Goal: Task Accomplishment & Management: Use online tool/utility

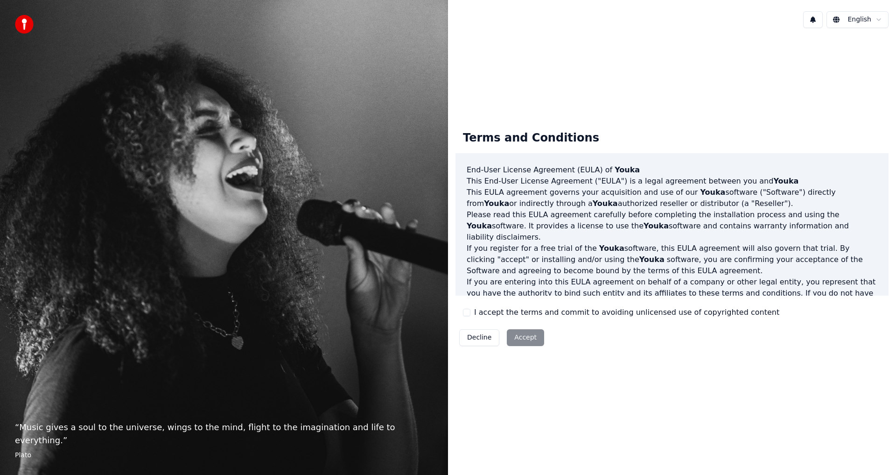
click at [467, 314] on button "I accept the terms and commit to avoiding unlicensed use of copyrighted content" at bounding box center [466, 312] width 7 height 7
drag, startPoint x: 523, startPoint y: 338, endPoint x: 530, endPoint y: 343, distance: 8.4
click at [524, 342] on button "Accept" at bounding box center [525, 337] width 37 height 17
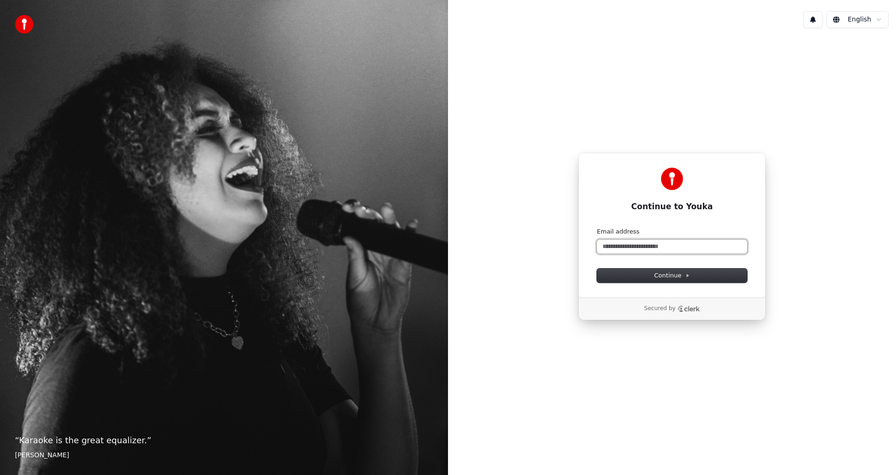
click at [635, 247] on input "Email address" at bounding box center [672, 247] width 150 height 14
click at [674, 275] on span "Continue" at bounding box center [672, 275] width 35 height 8
type input "**********"
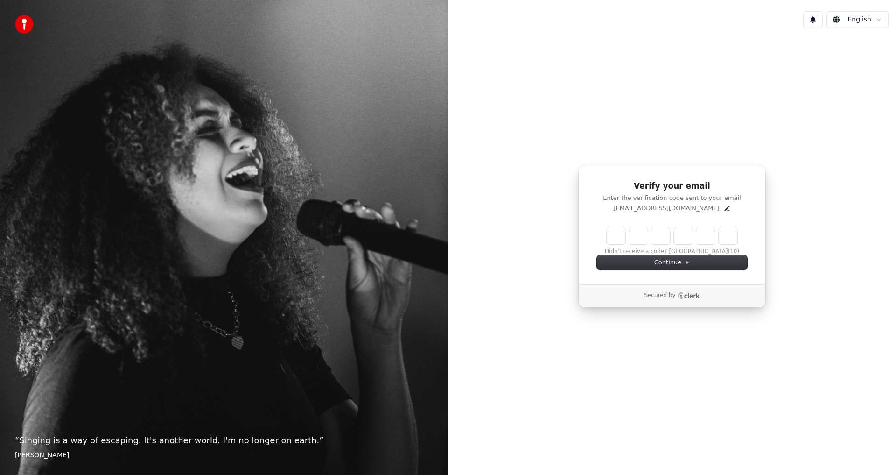
click at [611, 232] on input "Enter verification code" at bounding box center [672, 235] width 131 height 17
type input "******"
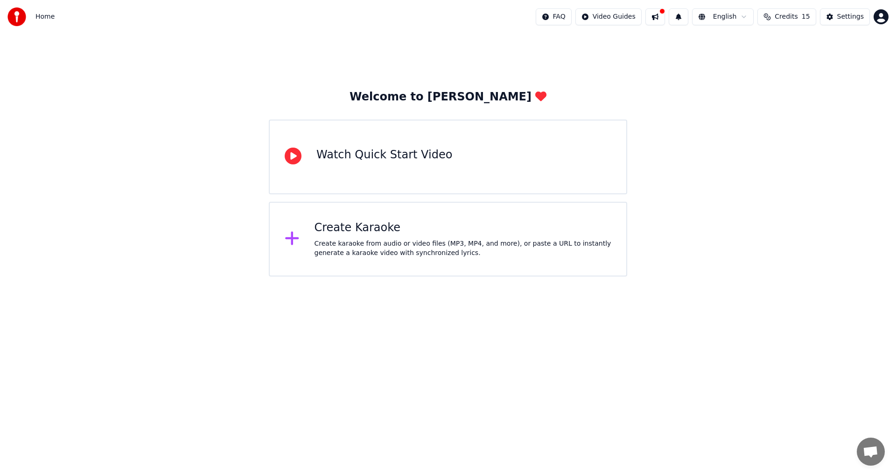
click at [349, 158] on div "Watch Quick Start Video" at bounding box center [385, 155] width 136 height 15
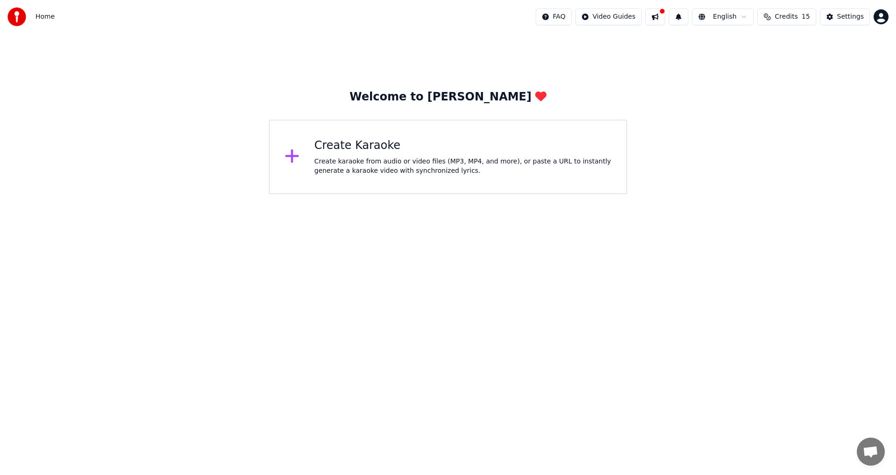
click at [349, 158] on div "Create karaoke from audio or video files (MP3, MP4, and more), or paste a URL t…" at bounding box center [463, 166] width 297 height 19
click at [297, 156] on icon at bounding box center [292, 156] width 15 height 17
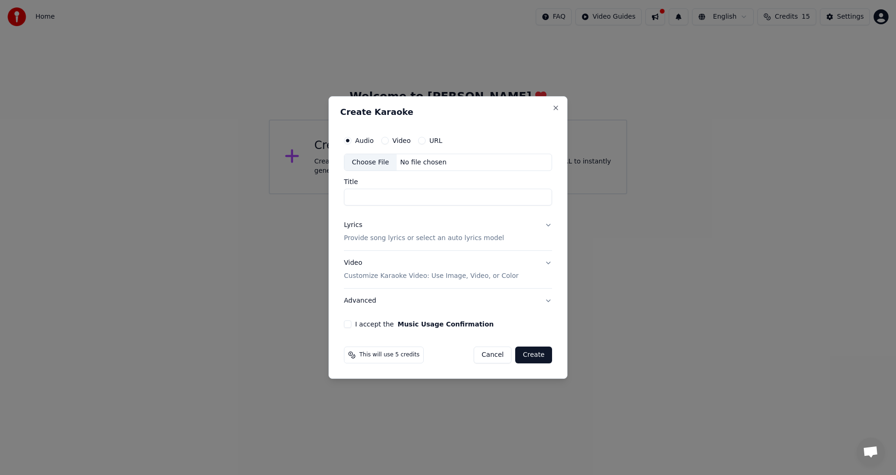
click at [340, 150] on div "Create Karaoke Audio Video URL Choose File No file chosen Title Lyrics Provide …" at bounding box center [448, 237] width 239 height 283
click at [384, 141] on button "Video" at bounding box center [384, 140] width 7 height 7
click at [368, 163] on div "Choose File" at bounding box center [371, 162] width 52 height 17
type input "**********"
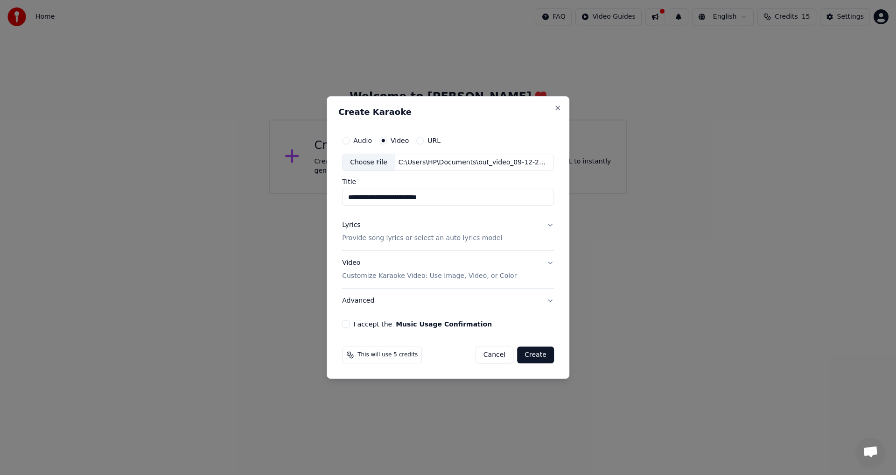
click at [349, 326] on button "I accept the Music Usage Confirmation" at bounding box center [345, 323] width 7 height 7
click at [537, 356] on button "Create" at bounding box center [535, 354] width 37 height 17
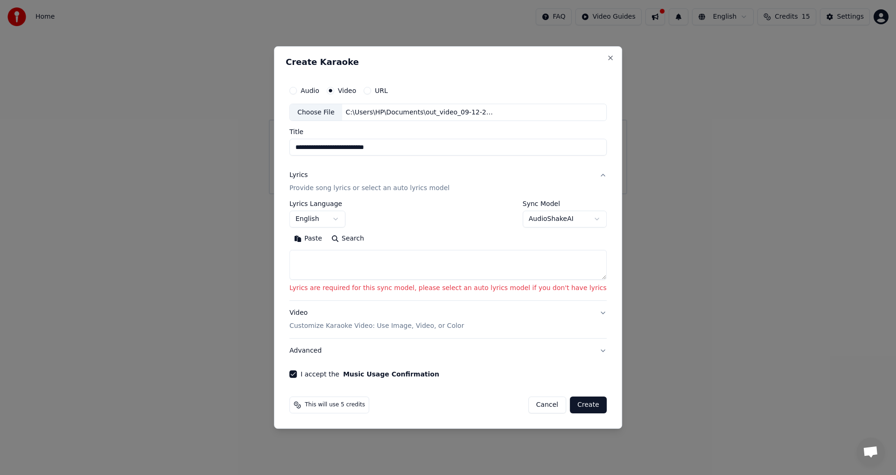
click at [570, 409] on button "Create" at bounding box center [588, 404] width 37 height 17
click at [570, 407] on button "Create" at bounding box center [588, 404] width 37 height 17
click at [369, 236] on button "Search" at bounding box center [348, 239] width 42 height 15
click at [371, 90] on button "URL" at bounding box center [367, 90] width 7 height 7
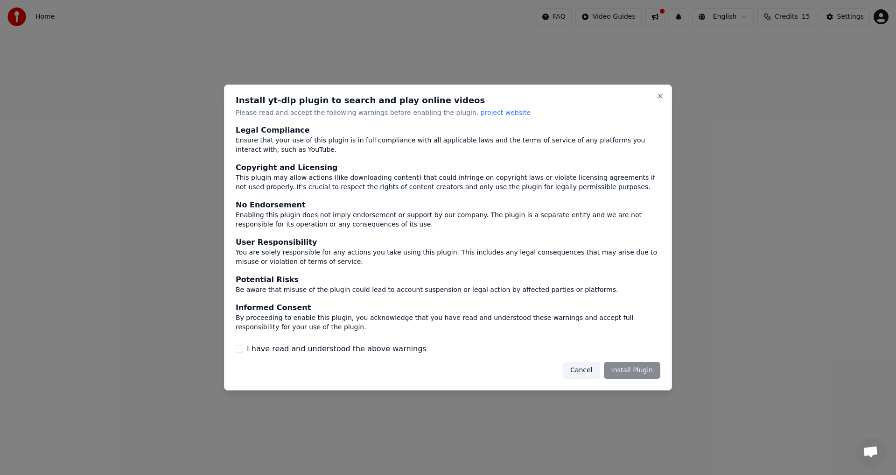
click at [590, 370] on button "Cancel" at bounding box center [581, 370] width 37 height 17
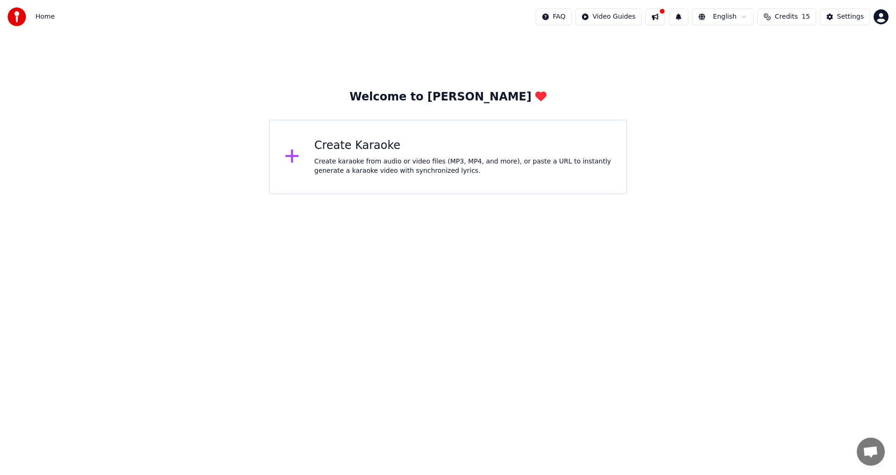
click at [455, 152] on div "Create Karaoke" at bounding box center [463, 145] width 297 height 15
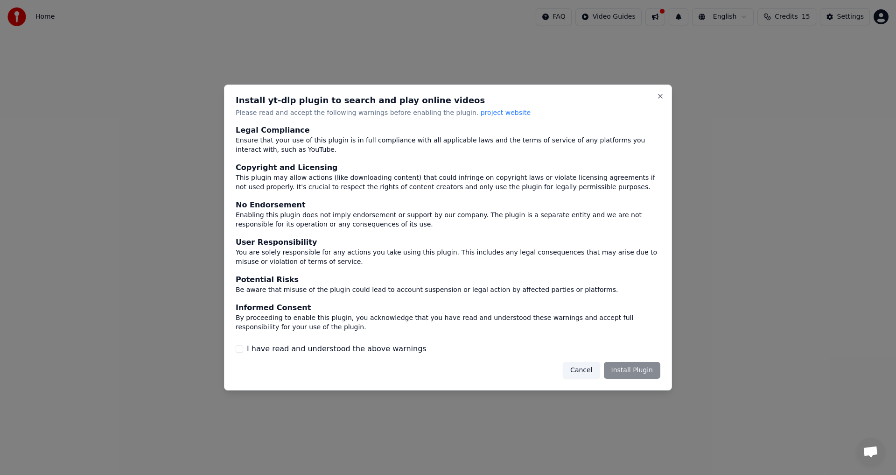
click at [586, 372] on button "Cancel" at bounding box center [581, 370] width 37 height 17
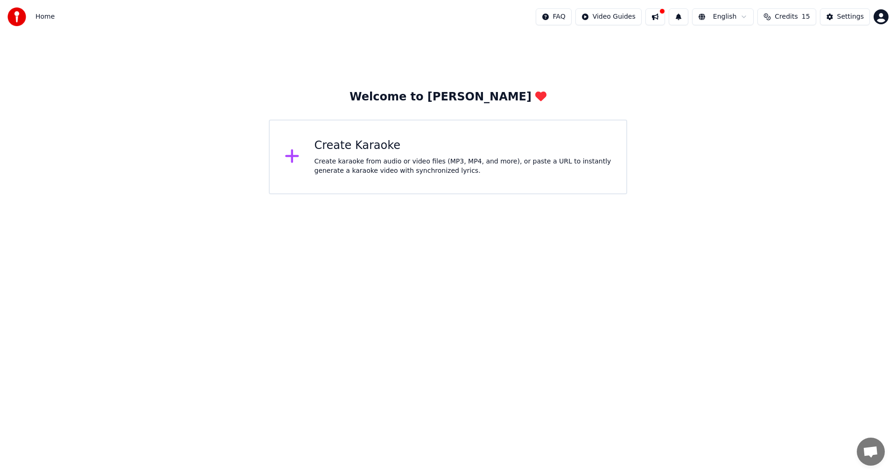
click at [340, 161] on div "Create karaoke from audio or video files (MP3, MP4, and more), or paste a URL t…" at bounding box center [463, 166] width 297 height 19
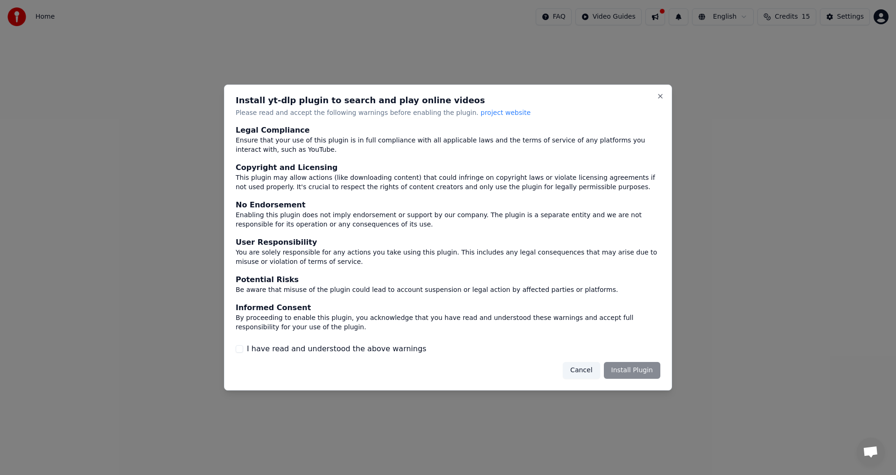
click at [626, 371] on div "Cancel Install Plugin" at bounding box center [612, 370] width 98 height 17
click at [240, 350] on button "I have read and understood the above warnings" at bounding box center [239, 348] width 7 height 7
click at [626, 374] on button "Install Plugin" at bounding box center [632, 370] width 56 height 17
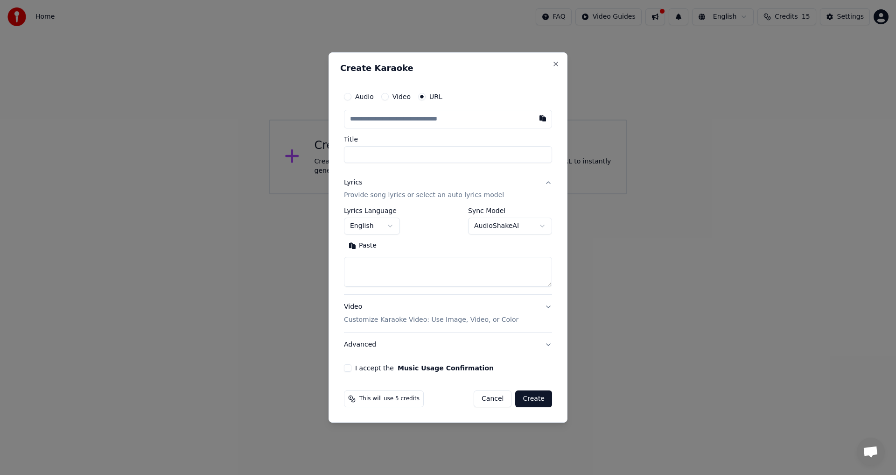
click at [543, 117] on button "button" at bounding box center [543, 118] width 19 height 17
type input "**********"
click at [385, 97] on button "Video" at bounding box center [384, 96] width 7 height 7
click at [413, 120] on div "No file chosen" at bounding box center [424, 118] width 54 height 9
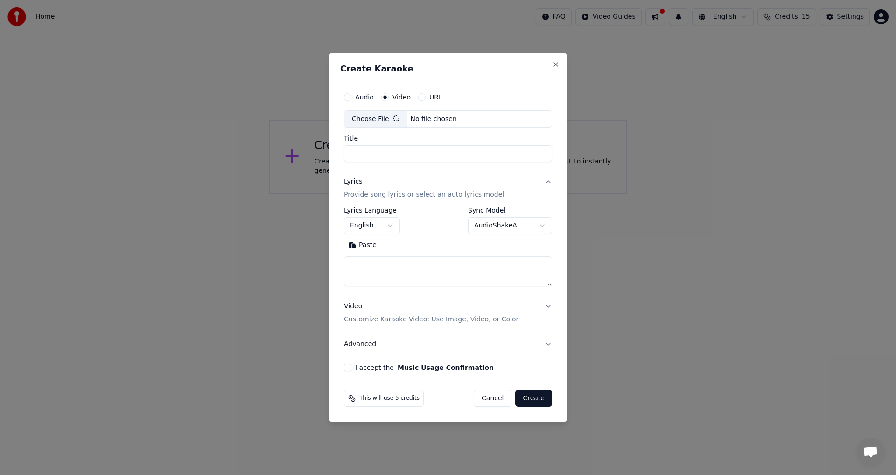
type input "**********"
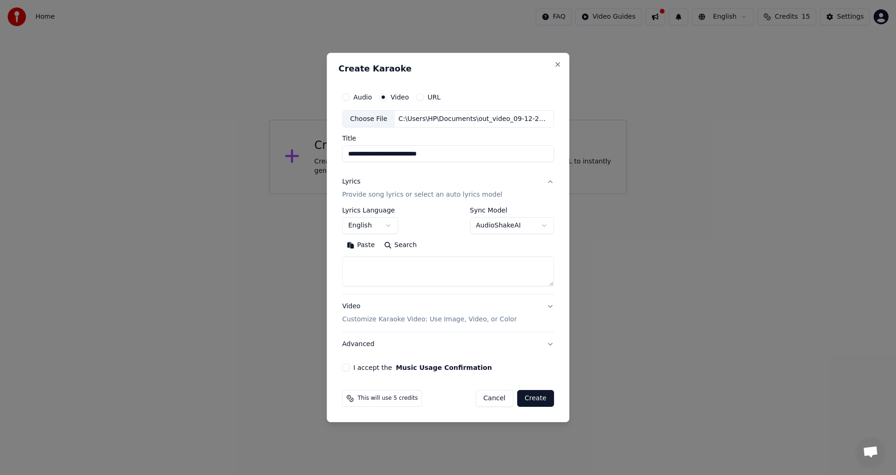
click at [387, 319] on p "Customize Karaoke Video: Use Image, Video, or Color" at bounding box center [429, 319] width 175 height 9
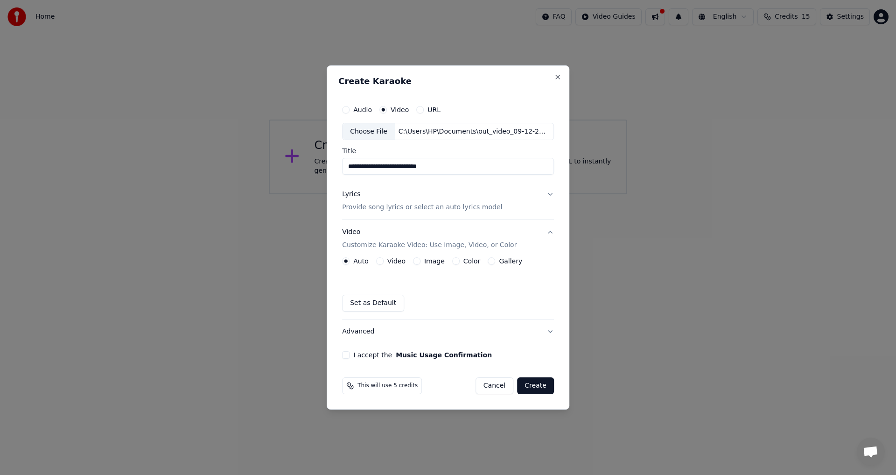
click at [536, 385] on button "Create" at bounding box center [535, 385] width 37 height 17
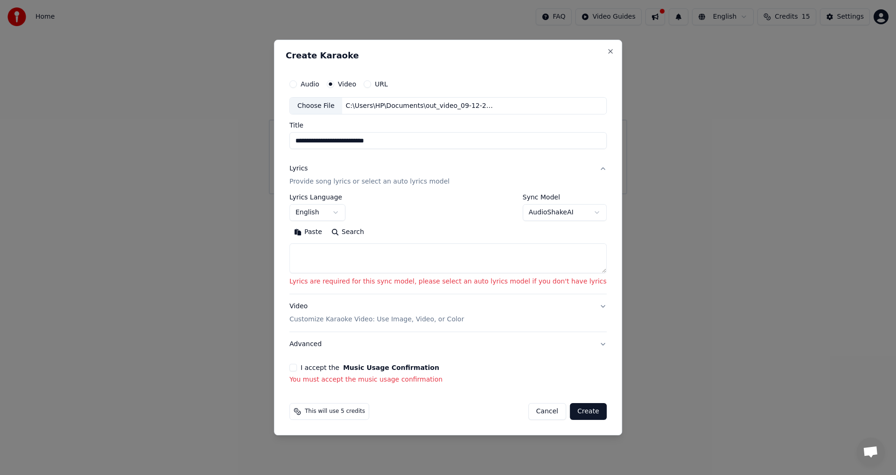
click at [297, 366] on button "I accept the Music Usage Confirmation" at bounding box center [292, 367] width 7 height 7
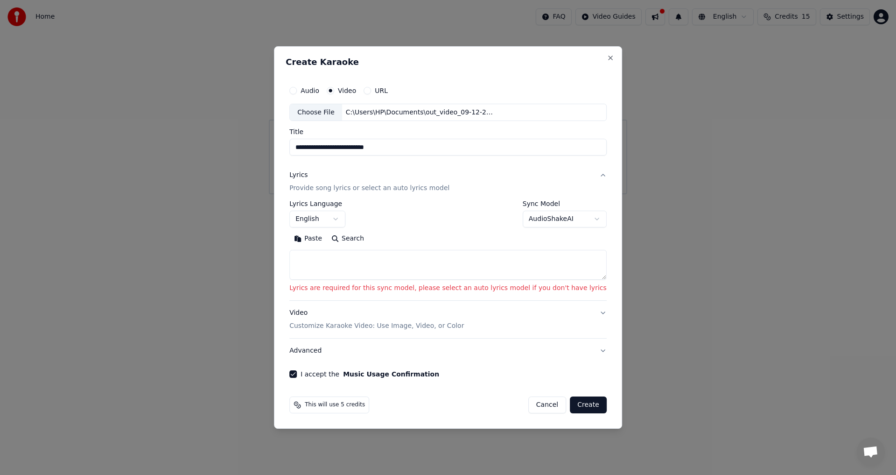
click at [570, 404] on button "Create" at bounding box center [588, 404] width 37 height 17
click at [346, 219] on button "English" at bounding box center [317, 219] width 56 height 17
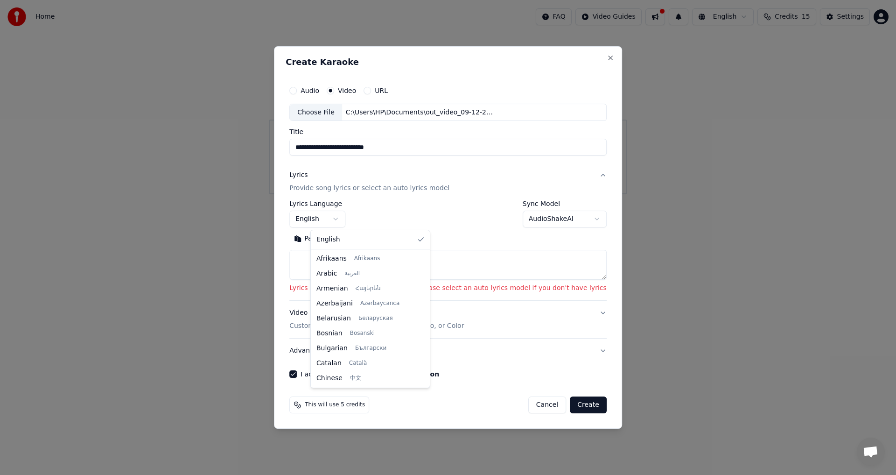
click at [351, 194] on body "**********" at bounding box center [448, 97] width 896 height 194
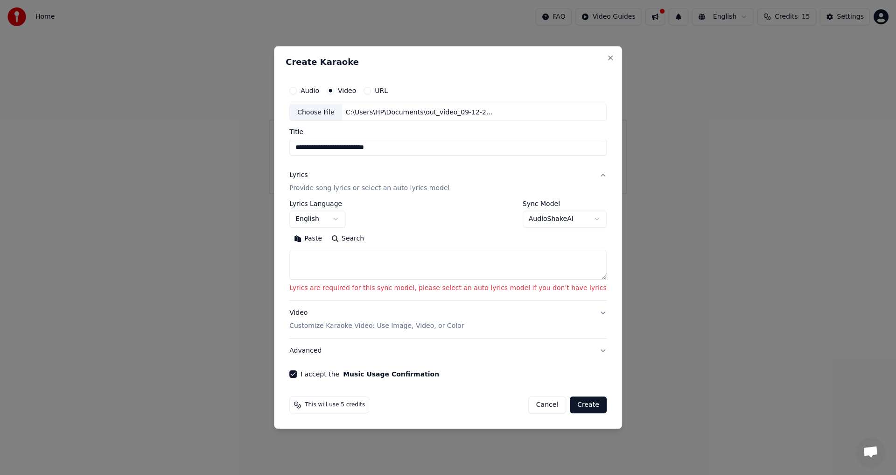
click at [335, 261] on textarea at bounding box center [447, 265] width 317 height 30
click at [579, 311] on button "Video Customize Karaoke Video: Use Image, Video, or Color" at bounding box center [447, 319] width 317 height 37
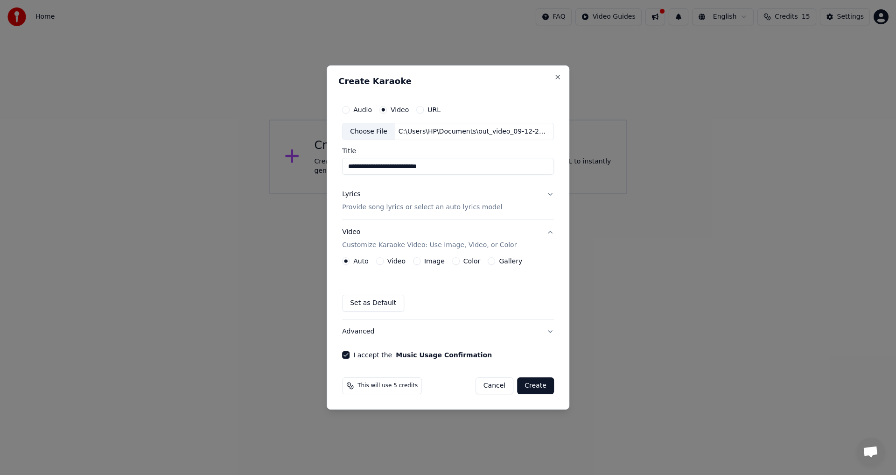
drag, startPoint x: 541, startPoint y: 192, endPoint x: 558, endPoint y: 198, distance: 17.7
click at [542, 193] on button "Lyrics Provide song lyrics or select an auto lyrics model" at bounding box center [448, 201] width 212 height 37
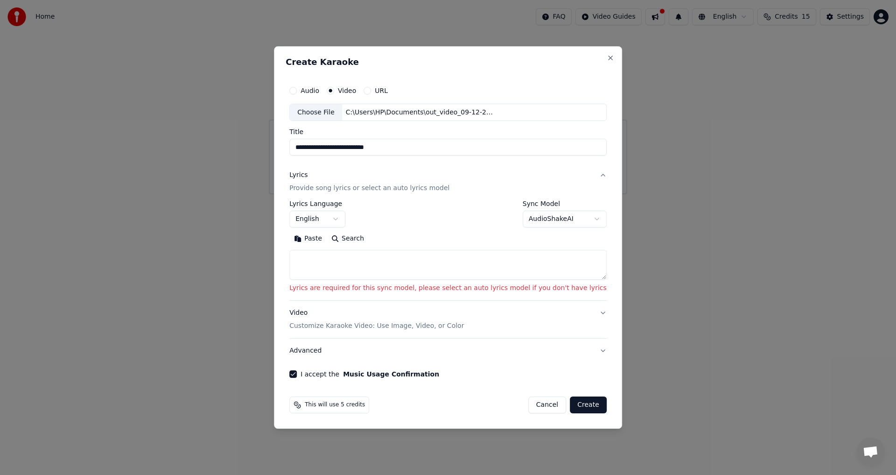
click at [582, 175] on button "Lyrics Provide song lyrics or select an auto lyrics model" at bounding box center [447, 181] width 317 height 37
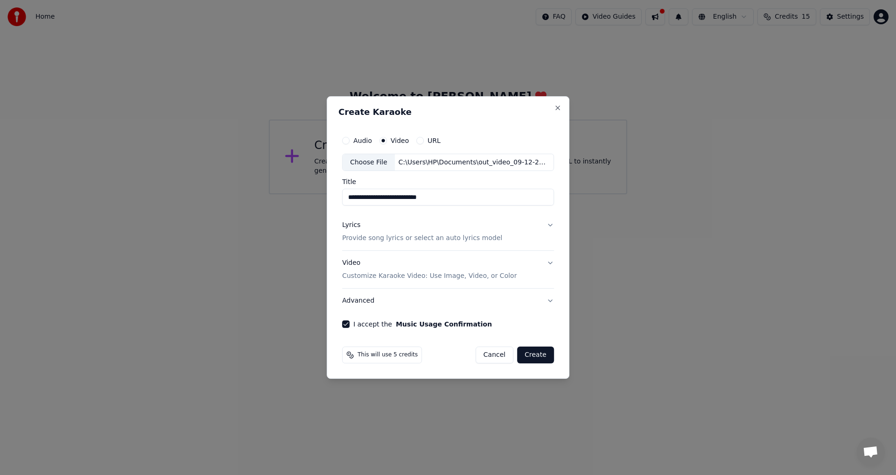
click at [536, 356] on button "Create" at bounding box center [535, 354] width 37 height 17
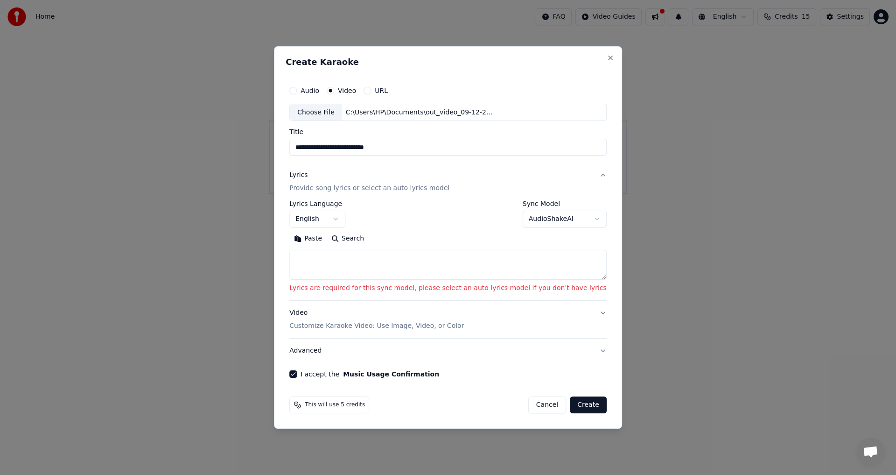
click at [478, 258] on textarea at bounding box center [447, 265] width 317 height 30
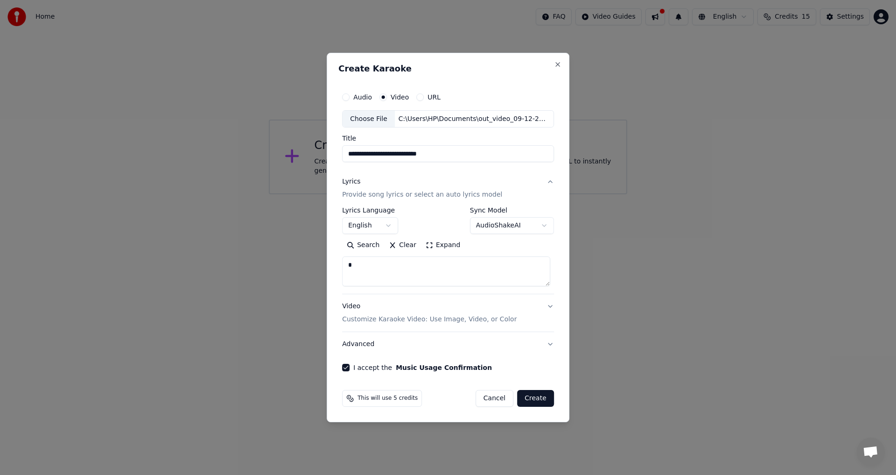
type textarea "*"
click at [539, 397] on button "Create" at bounding box center [535, 398] width 37 height 17
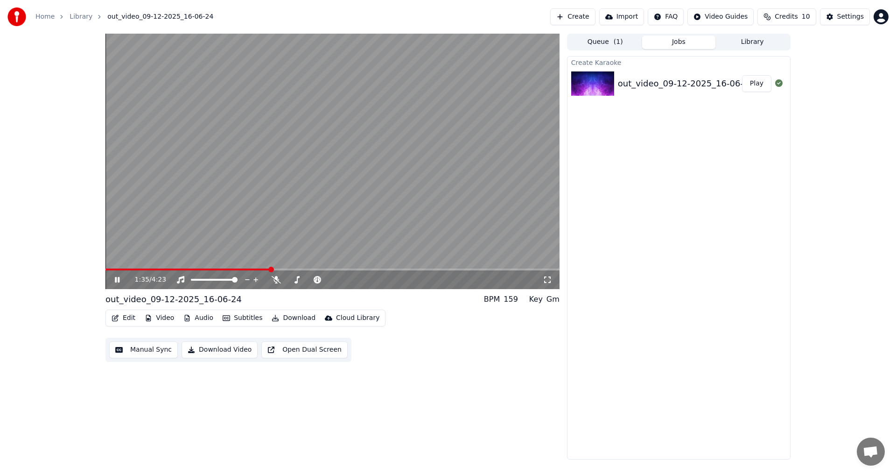
click at [276, 166] on video at bounding box center [333, 161] width 454 height 255
click at [376, 178] on video at bounding box center [333, 161] width 454 height 255
click at [130, 268] on span at bounding box center [119, 269] width 26 height 2
click at [117, 278] on icon at bounding box center [117, 280] width 5 height 6
click at [117, 278] on icon at bounding box center [117, 279] width 6 height 7
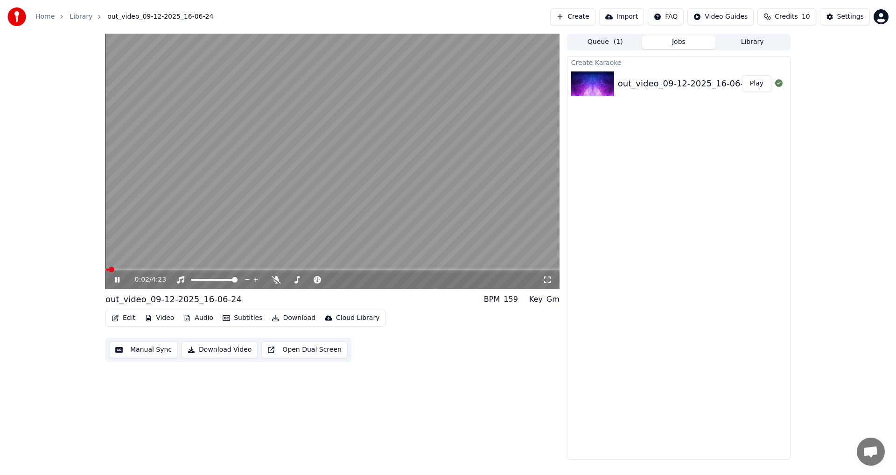
click at [109, 272] on span at bounding box center [112, 270] width 6 height 6
click at [107, 268] on span at bounding box center [133, 269] width 54 height 2
click at [106, 270] on span at bounding box center [106, 269] width 0 height 2
click at [204, 270] on span at bounding box center [155, 269] width 98 height 2
click at [198, 270] on span at bounding box center [200, 270] width 6 height 6
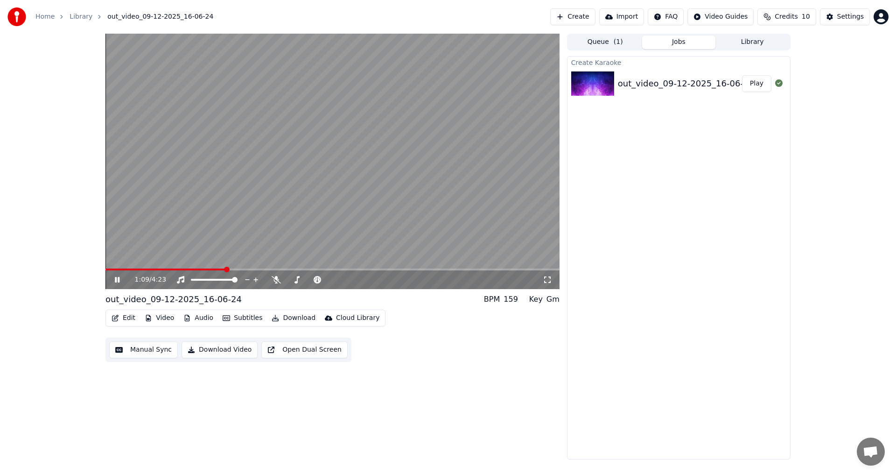
click at [160, 267] on video at bounding box center [333, 161] width 454 height 255
click at [152, 269] on div "1:10 / 4:23" at bounding box center [333, 161] width 454 height 255
click at [147, 270] on span at bounding box center [126, 269] width 41 height 2
click at [228, 270] on span at bounding box center [167, 269] width 122 height 2
drag, startPoint x: 235, startPoint y: 271, endPoint x: 261, endPoint y: 271, distance: 26.1
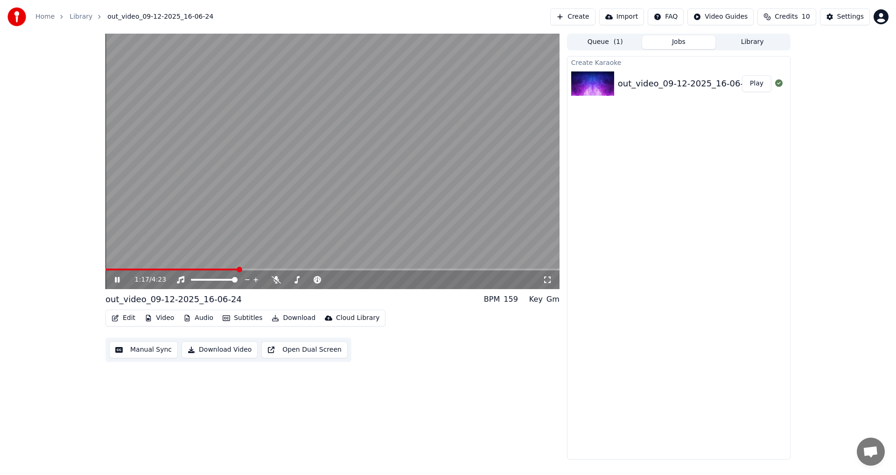
click at [261, 271] on div "1:17 / 4:23" at bounding box center [333, 279] width 454 height 19
click at [366, 269] on span at bounding box center [333, 269] width 454 height 2
click at [409, 268] on span at bounding box center [409, 270] width 6 height 6
click at [768, 148] on div "Create Karaoke out_video_09-12-2025_16-06-24 Play" at bounding box center [679, 257] width 224 height 403
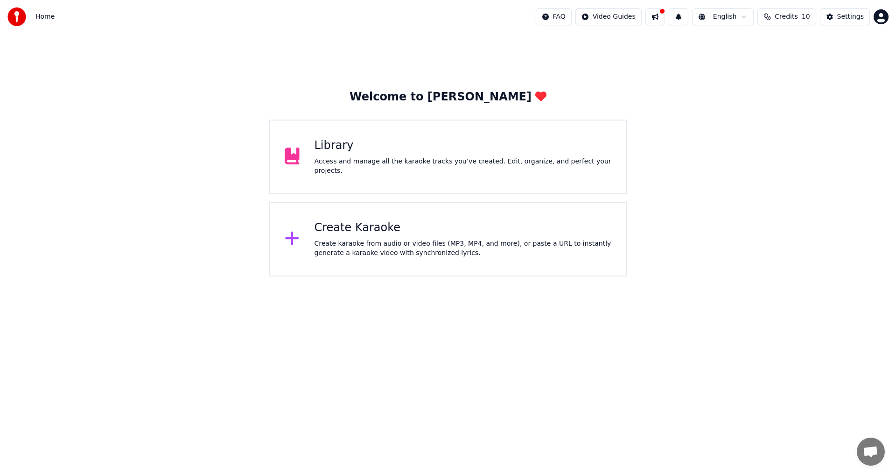
click at [870, 450] on span "Open chat" at bounding box center [870, 452] width 15 height 13
click at [46, 19] on span "Home" at bounding box center [44, 16] width 19 height 9
click at [15, 19] on img at bounding box center [16, 16] width 19 height 19
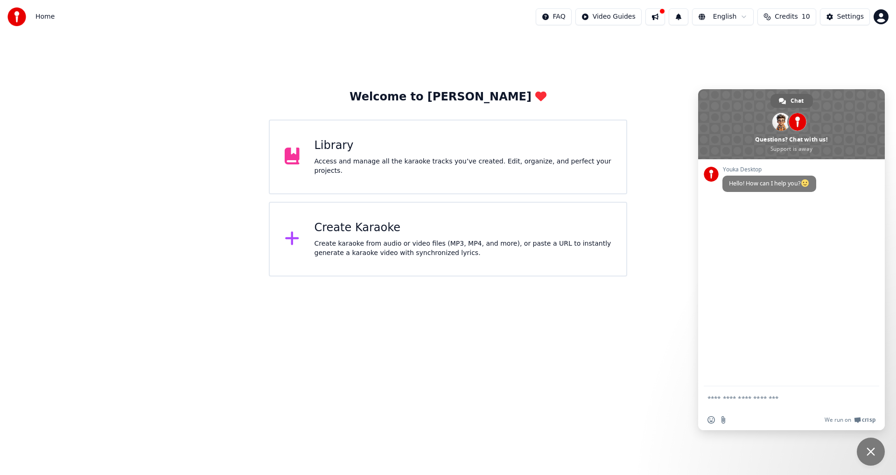
drag, startPoint x: 604, startPoint y: 374, endPoint x: 614, endPoint y: 354, distance: 22.6
click at [604, 276] on html "Home FAQ Video Guides English Credits 10 Settings Welcome to Youka Library Acce…" at bounding box center [448, 138] width 896 height 276
click at [686, 42] on div "Welcome to Youka Library Access and manage all the karaoke tracks you’ve create…" at bounding box center [448, 155] width 896 height 243
click at [870, 451] on span "Close chat" at bounding box center [871, 451] width 8 height 8
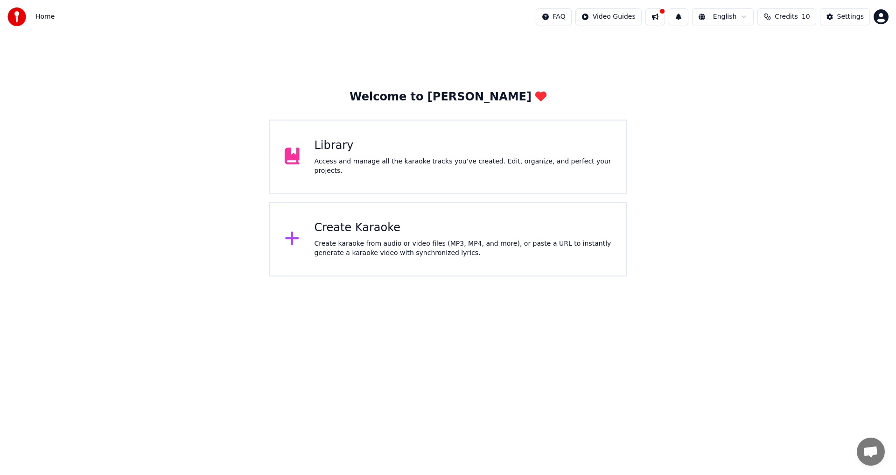
click at [663, 19] on button at bounding box center [656, 16] width 20 height 17
click at [625, 19] on html "Home FAQ Video Guides English Credits 10 Settings Welcome to Youka Library Acce…" at bounding box center [448, 138] width 896 height 276
click at [853, 19] on html "Home FAQ Video Guides English Credits 10 Settings Welcome to Youka Library Acce…" at bounding box center [448, 138] width 896 height 276
click at [831, 17] on button "Settings" at bounding box center [845, 16] width 50 height 17
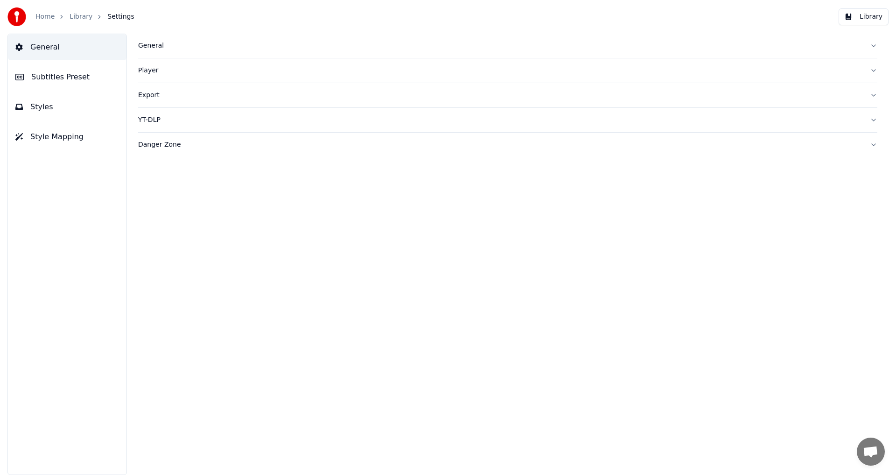
click at [154, 44] on div "General" at bounding box center [500, 45] width 725 height 9
